Goal: Task Accomplishment & Management: Use online tool/utility

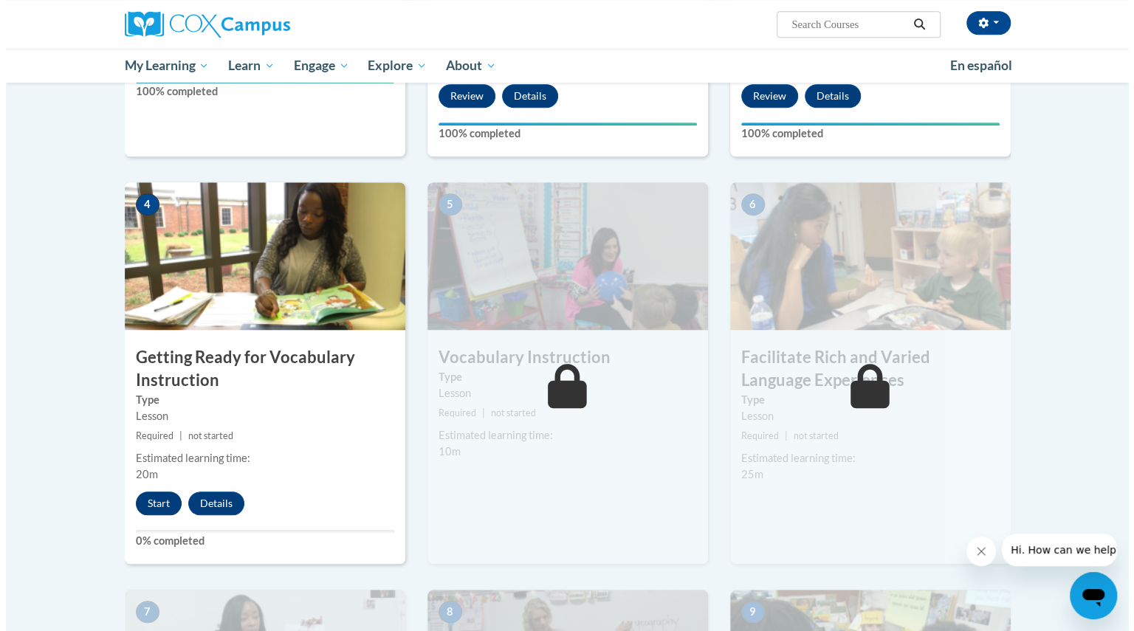
scroll to position [613, 0]
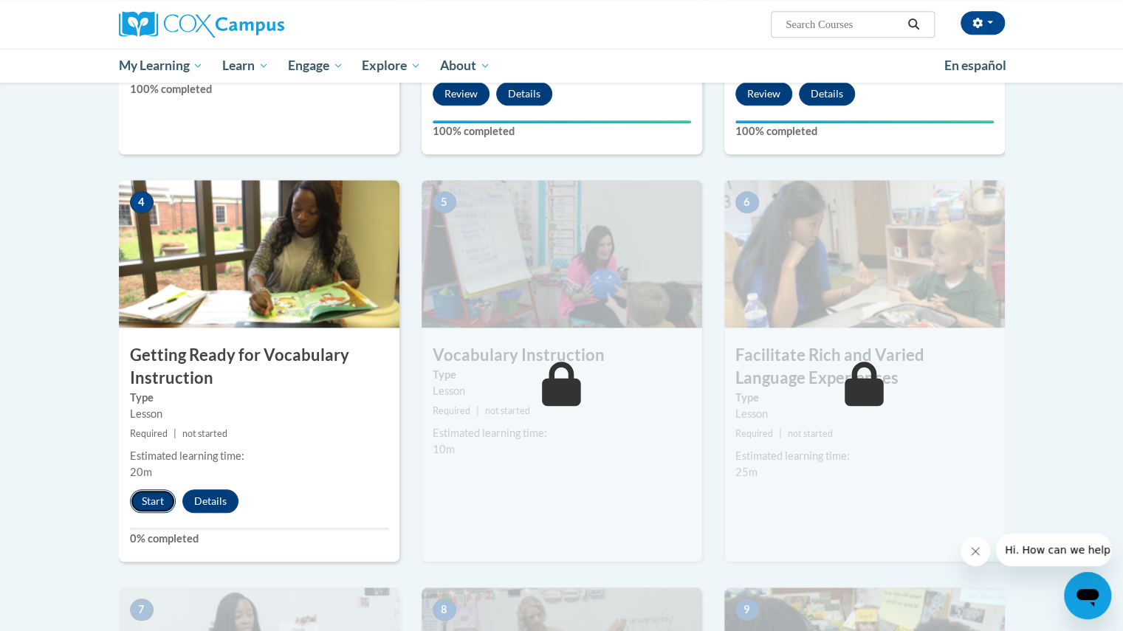
click at [151, 498] on button "Start" at bounding box center [153, 501] width 46 height 24
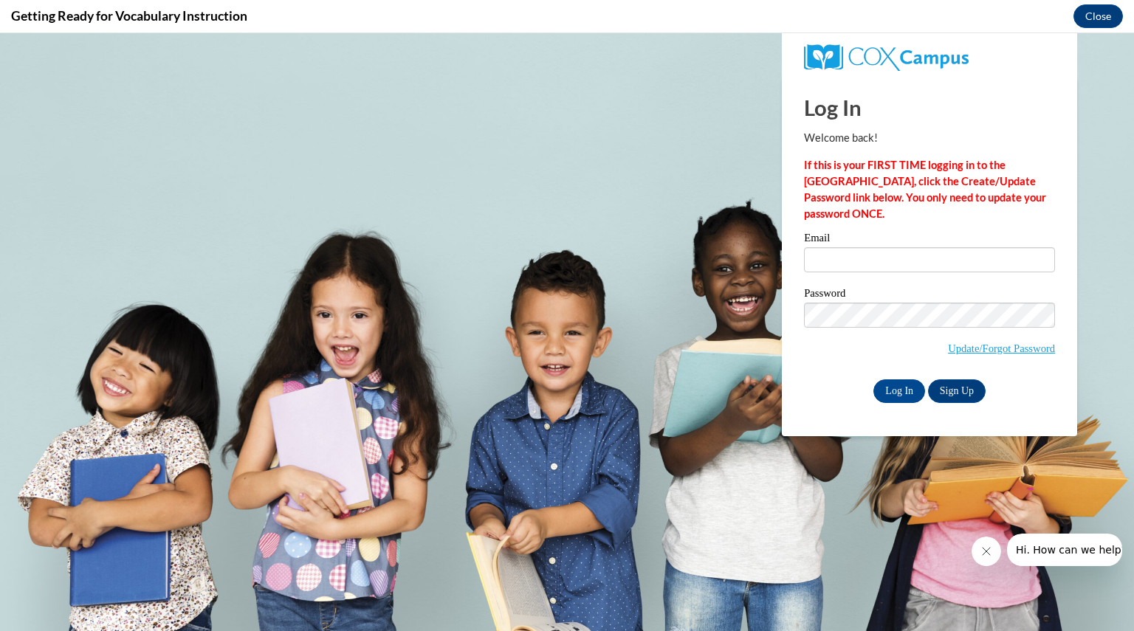
scroll to position [0, 0]
click at [871, 260] on input "Email" at bounding box center [929, 259] width 251 height 25
type input "[EMAIL_ADDRESS][DOMAIN_NAME]"
click at [904, 391] on input "Log In" at bounding box center [899, 391] width 52 height 24
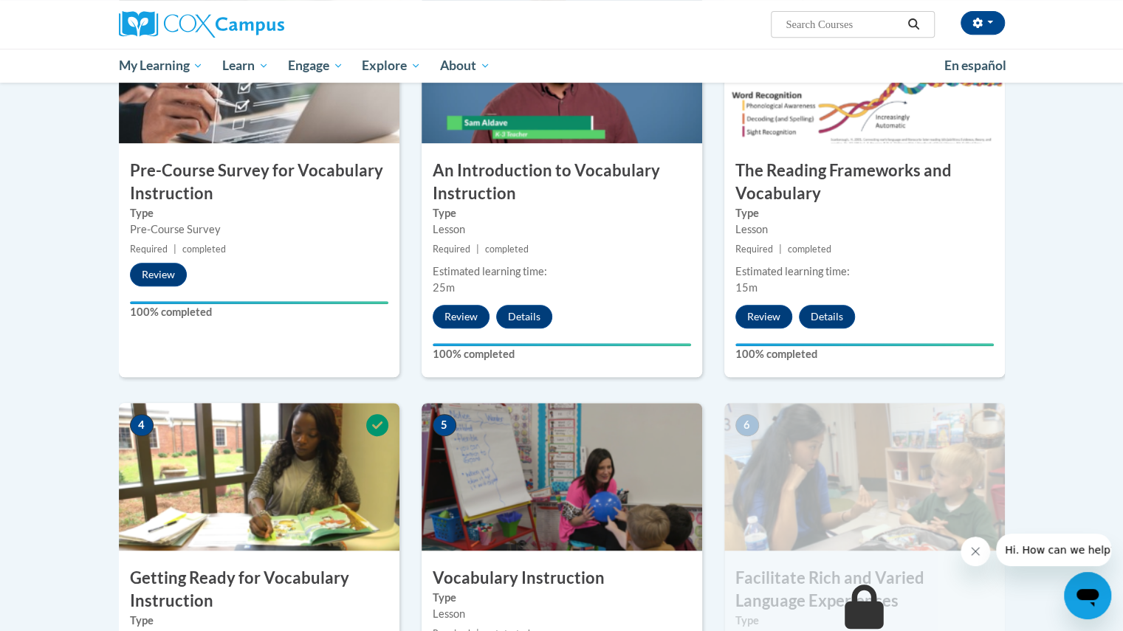
scroll to position [386, 0]
